Goal: Task Accomplishment & Management: Use online tool/utility

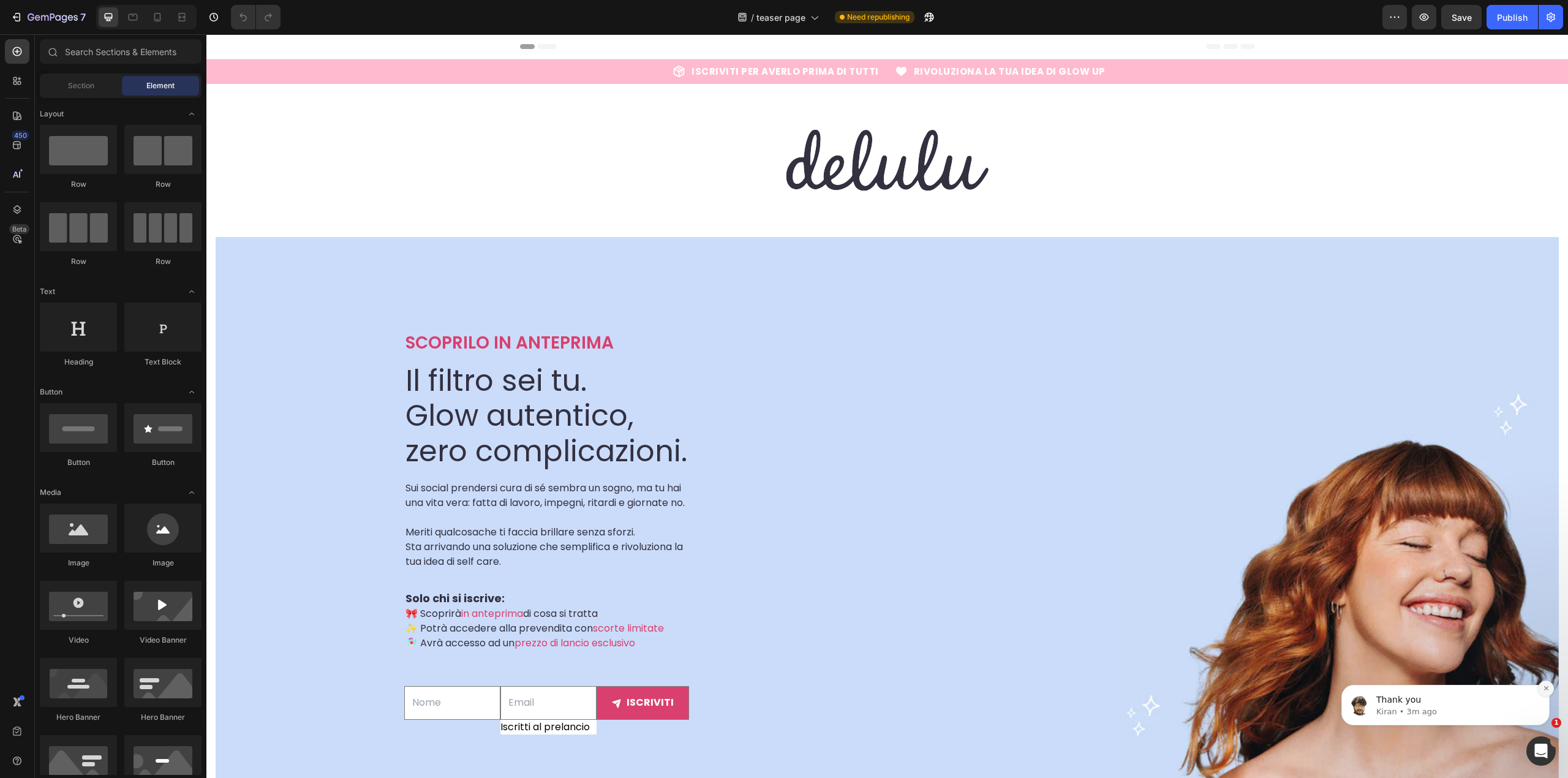
click at [1543, 688] on icon "Dismiss notification" at bounding box center [1546, 688] width 7 height 7
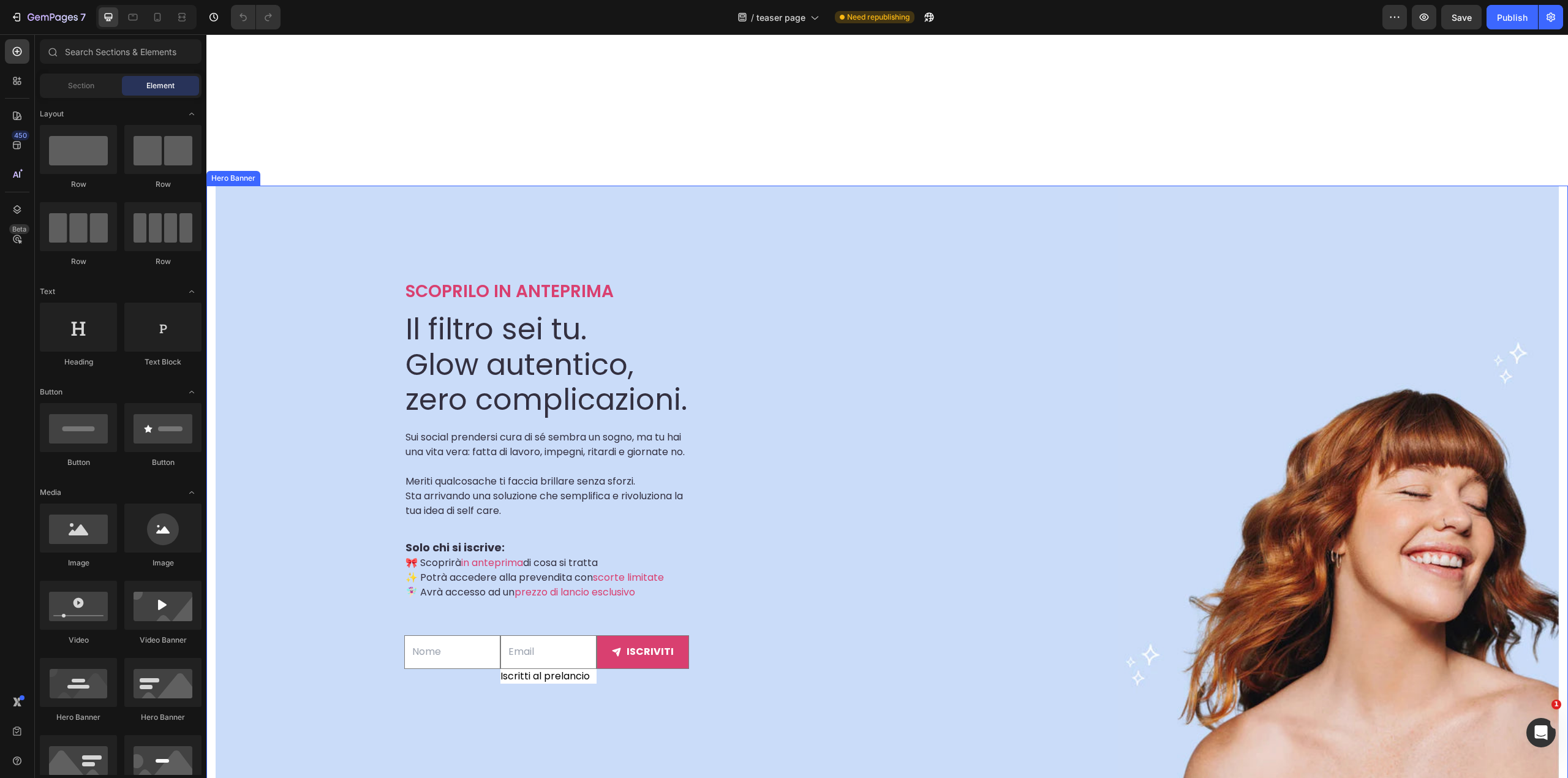
scroll to position [408, 0]
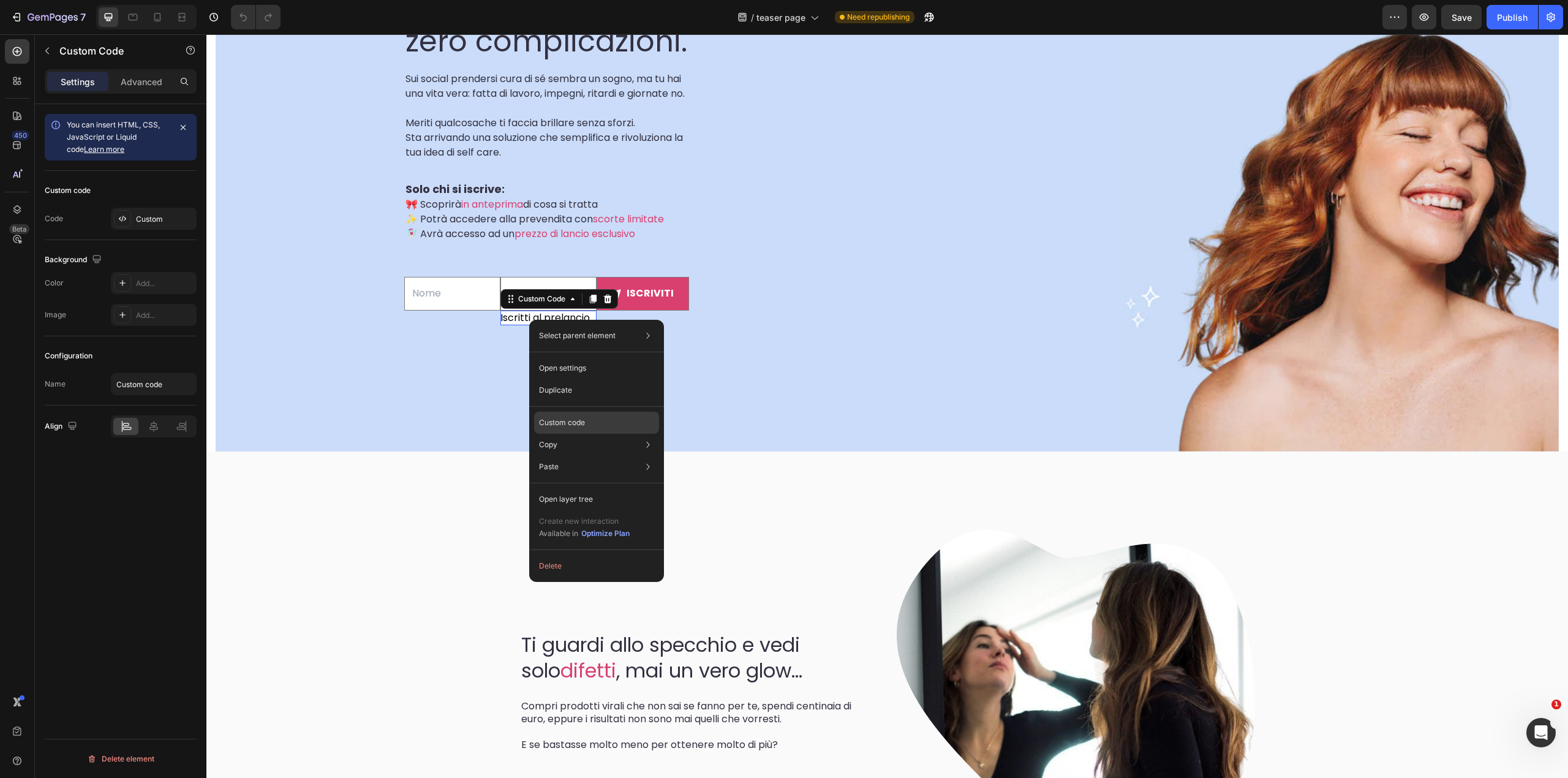
click at [583, 420] on p "Custom code" at bounding box center [562, 423] width 46 height 11
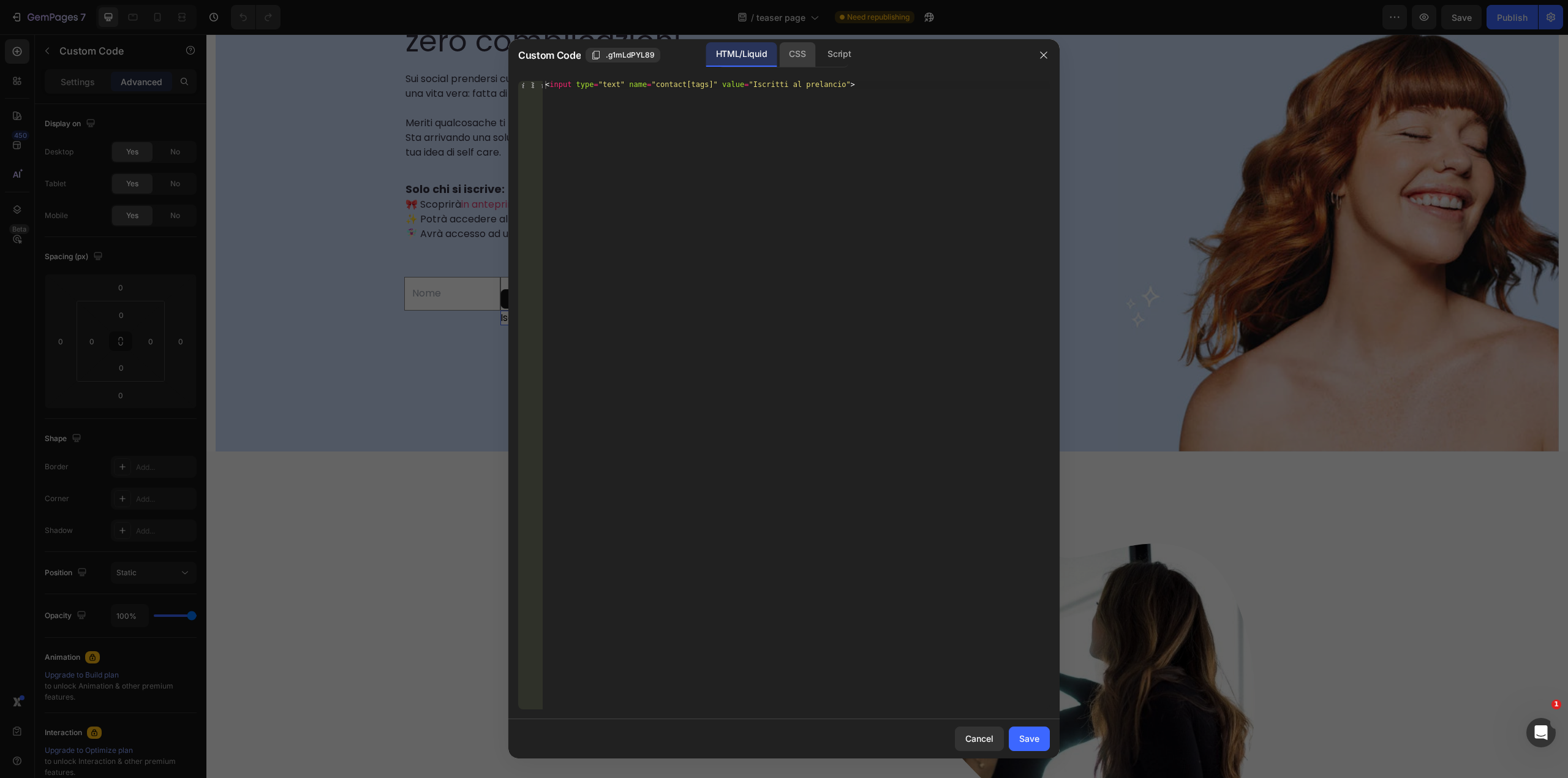
click at [818, 50] on div "CSS" at bounding box center [840, 55] width 43 height 25
click at [756, 53] on div "HTML/Liquid" at bounding box center [741, 55] width 70 height 25
click at [816, 55] on div "HTML/Liquid CSS Script" at bounding box center [783, 55] width 131 height 25
click at [818, 57] on div "CSS" at bounding box center [840, 55] width 43 height 25
click at [1035, 57] on button "button" at bounding box center [1044, 55] width 19 height 19
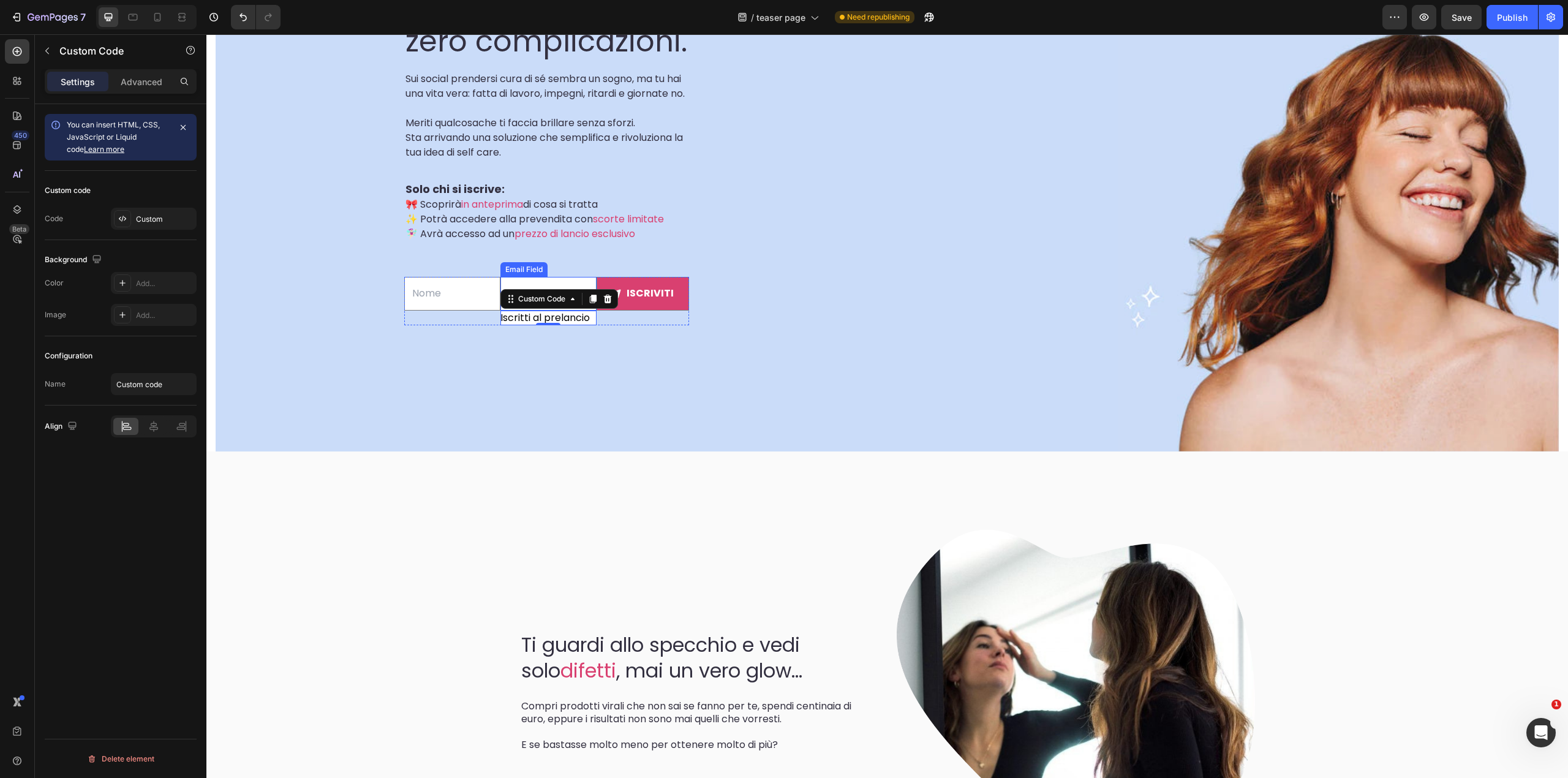
click at [532, 299] on input "email" at bounding box center [548, 294] width 96 height 34
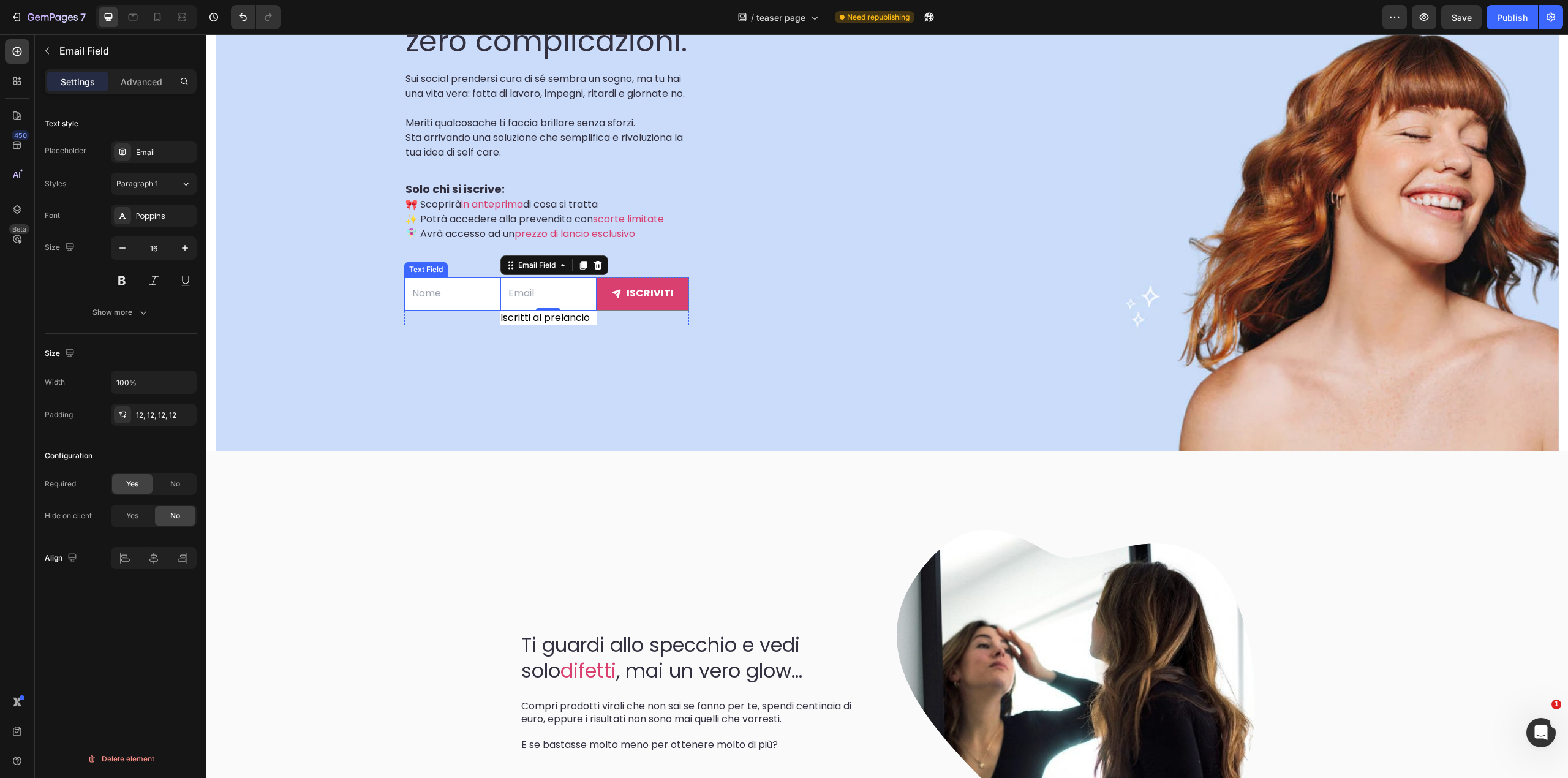
click at [458, 310] on input "text" at bounding box center [452, 294] width 96 height 34
click at [522, 310] on input "email" at bounding box center [548, 294] width 96 height 34
click at [445, 283] on div "Text Field Email Field 0 Iscritti al prelancio Custom Code iscriviti Submit But…" at bounding box center [546, 301] width 285 height 78
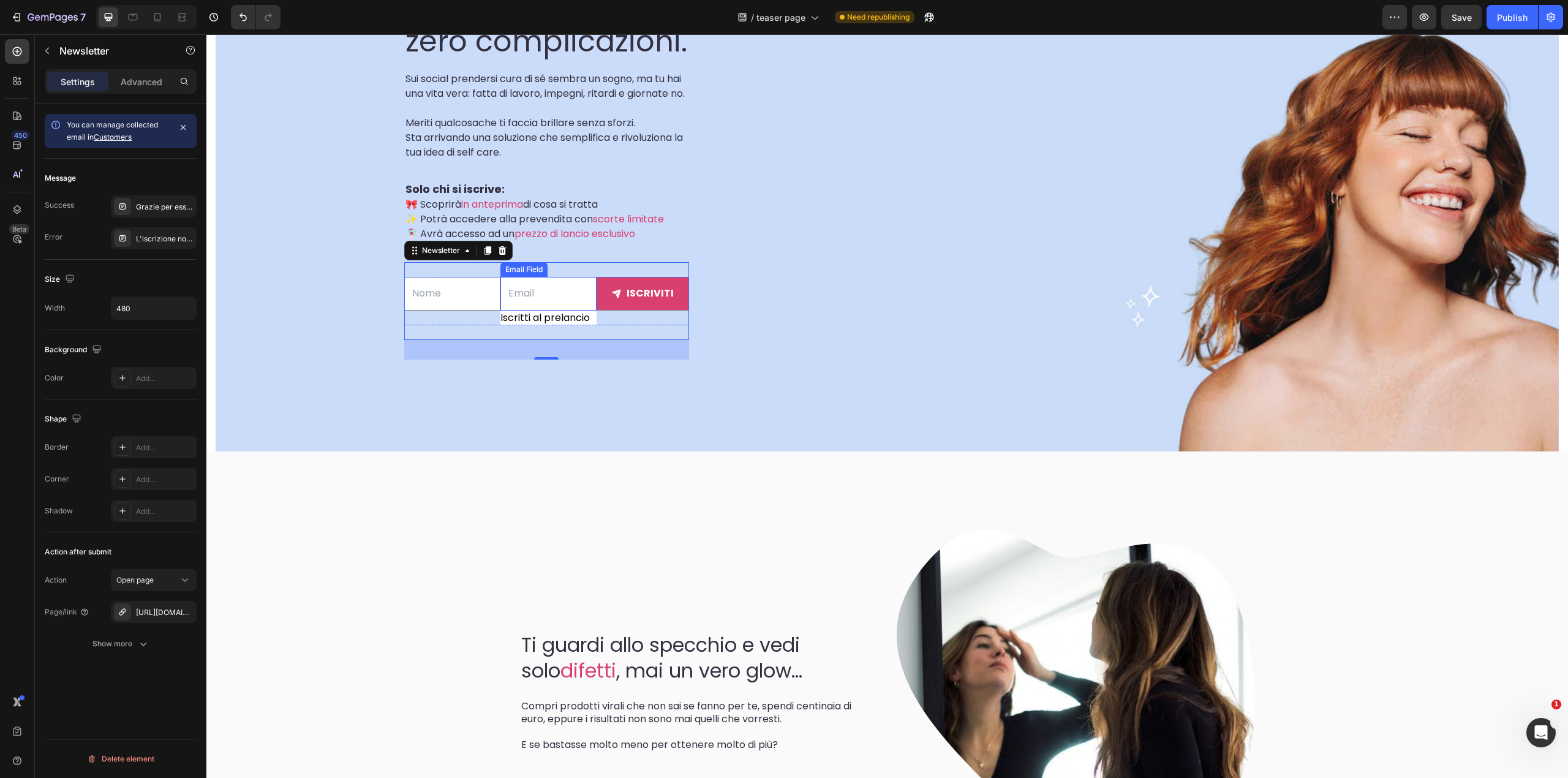
click at [540, 305] on input "email" at bounding box center [548, 294] width 96 height 34
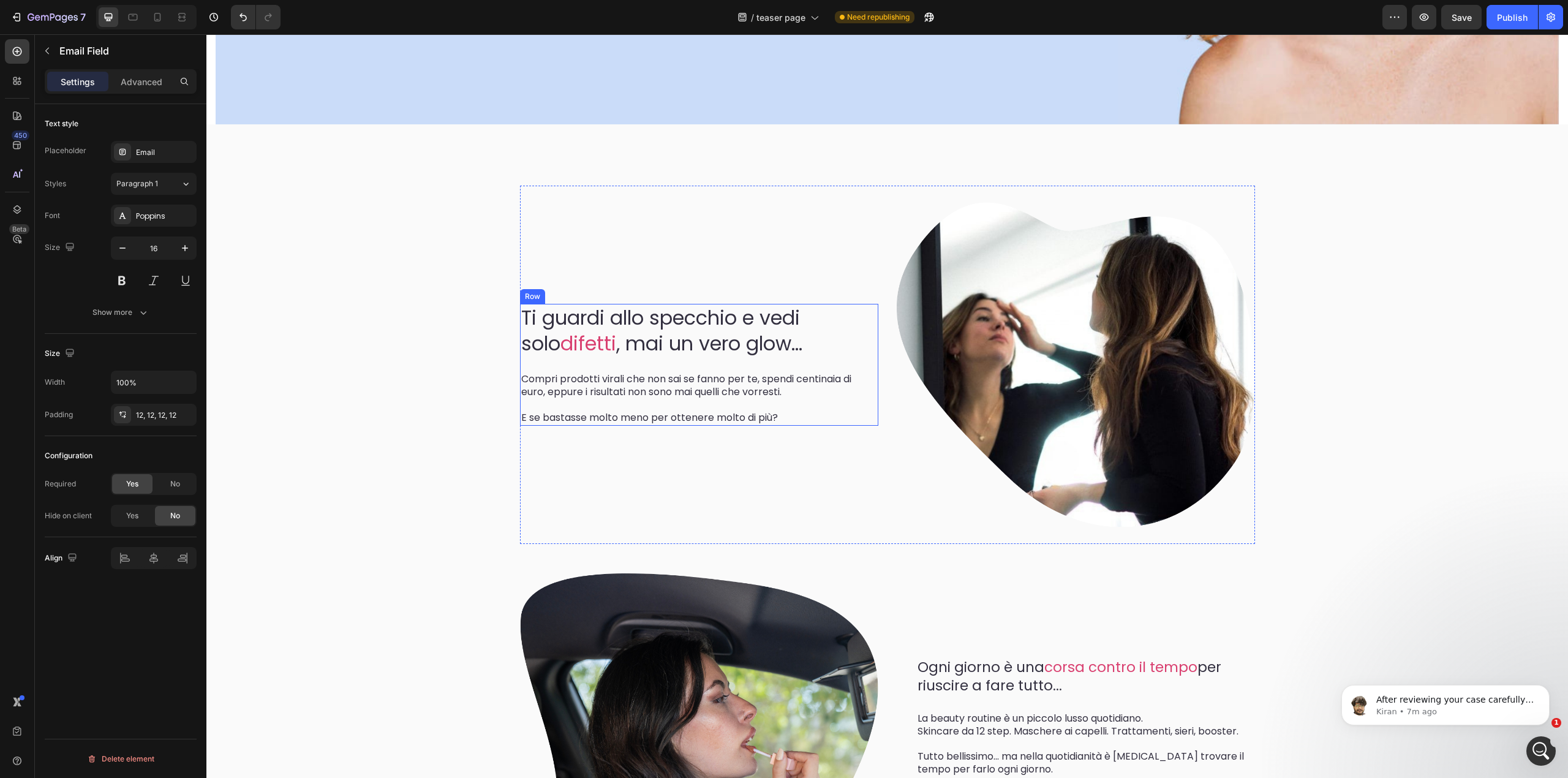
scroll to position [245, 0]
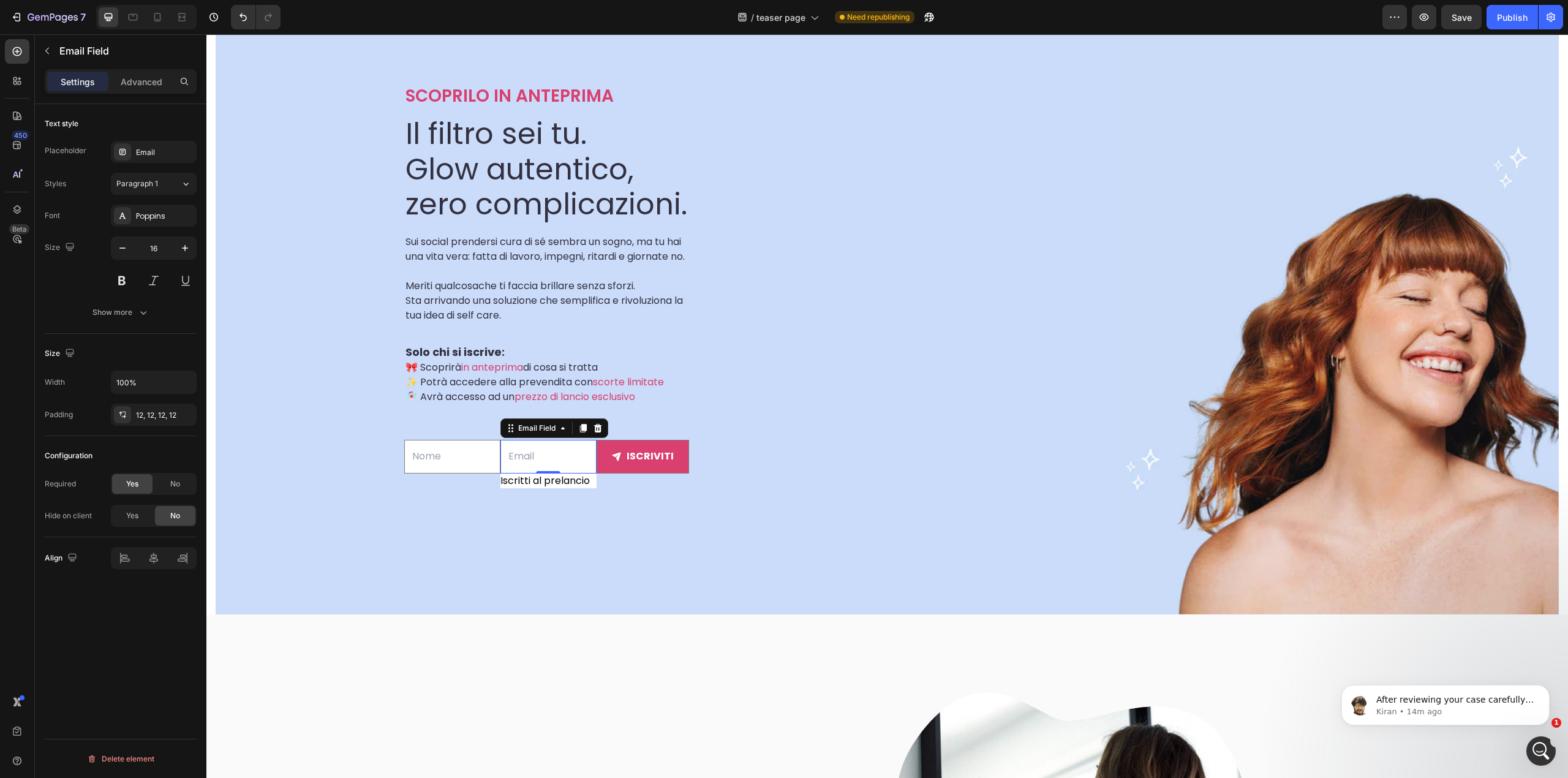
click at [1101, 2] on div "7 / teaser page Need republishing Preview Save Publish" at bounding box center [784, 17] width 1568 height 35
click at [928, 18] on icon "button" at bounding box center [929, 17] width 12 height 12
